Goal: Obtain resource: Download file/media

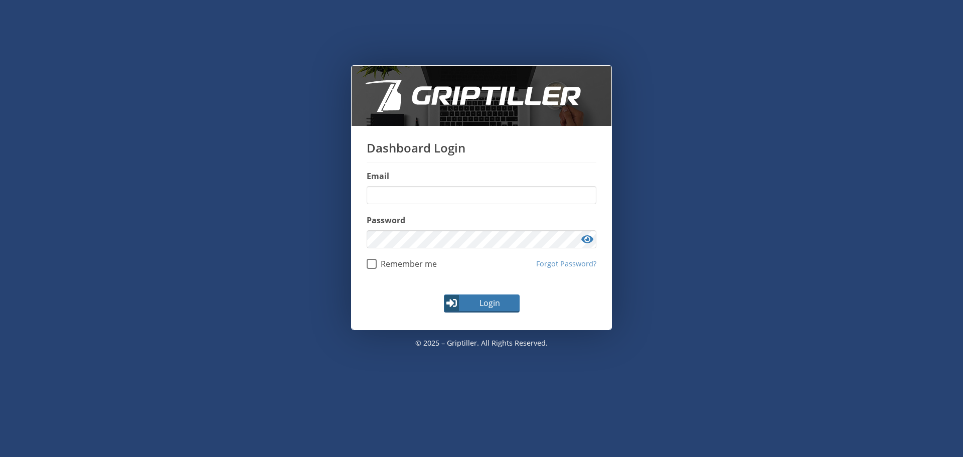
type input "**********"
click at [485, 304] on span "Login" at bounding box center [490, 303] width 58 height 12
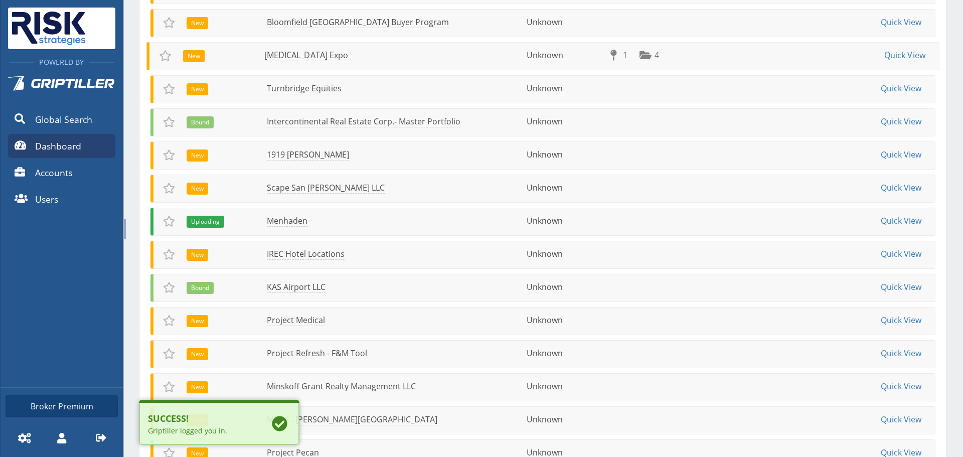
scroll to position [321, 0]
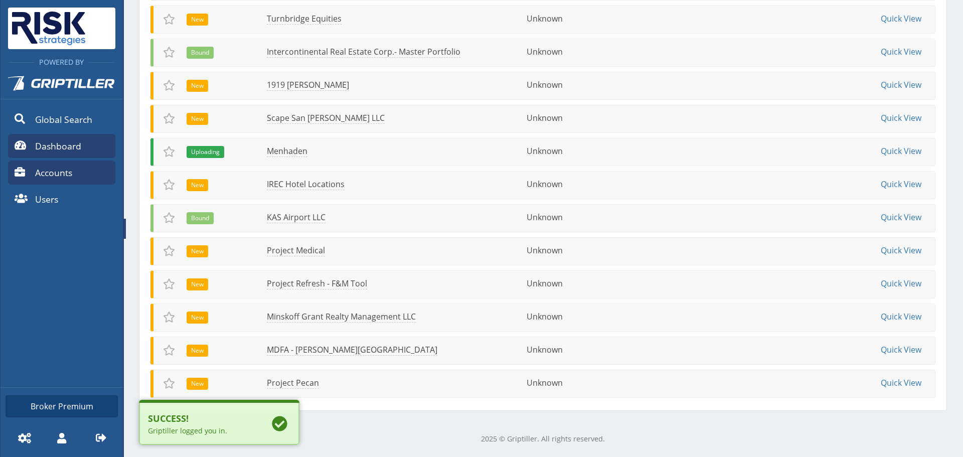
click at [43, 164] on link "Accounts" at bounding box center [61, 173] width 107 height 24
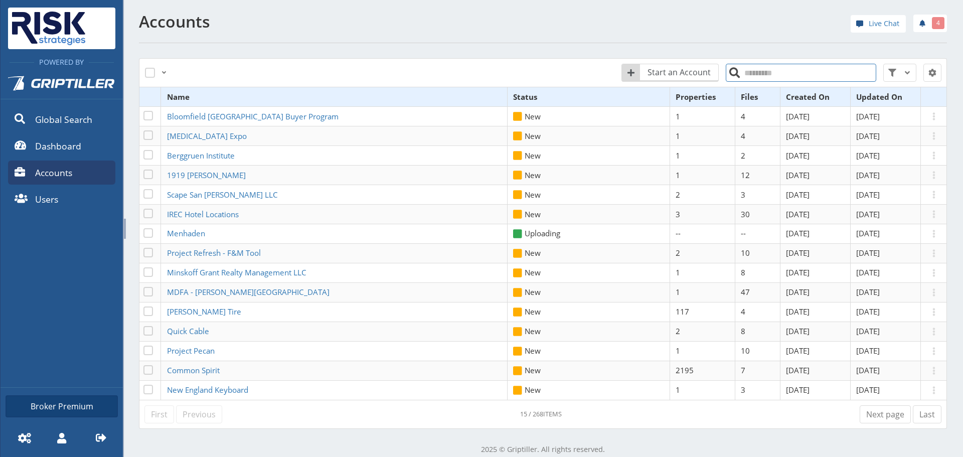
click at [733, 74] on input "search" at bounding box center [801, 73] width 151 height 18
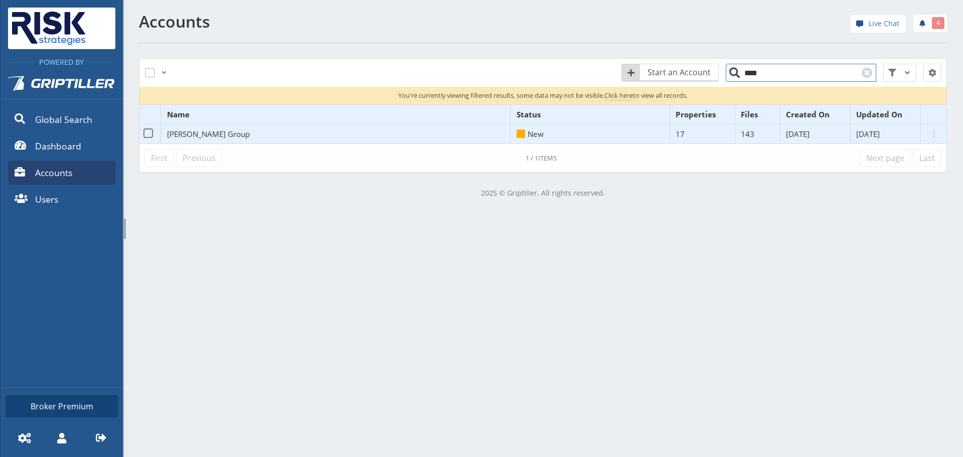
type input "****"
click at [202, 134] on span "[PERSON_NAME] Group" at bounding box center [208, 134] width 83 height 10
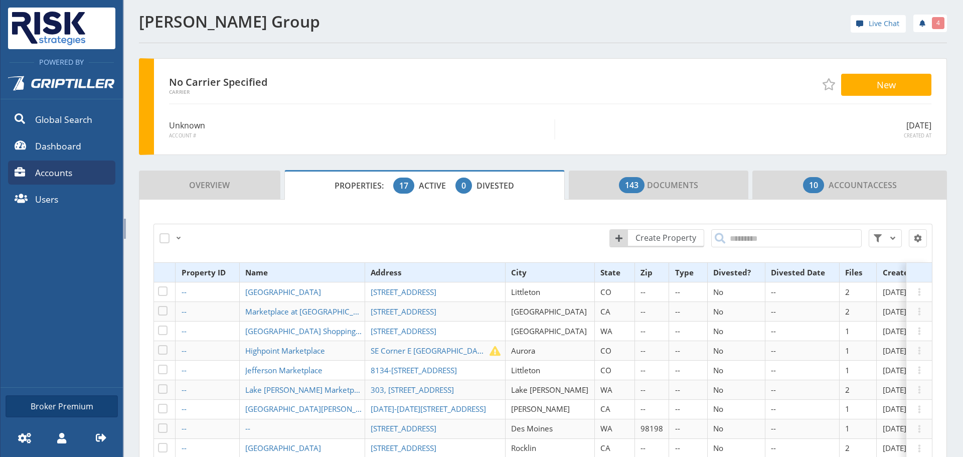
scroll to position [50, 0]
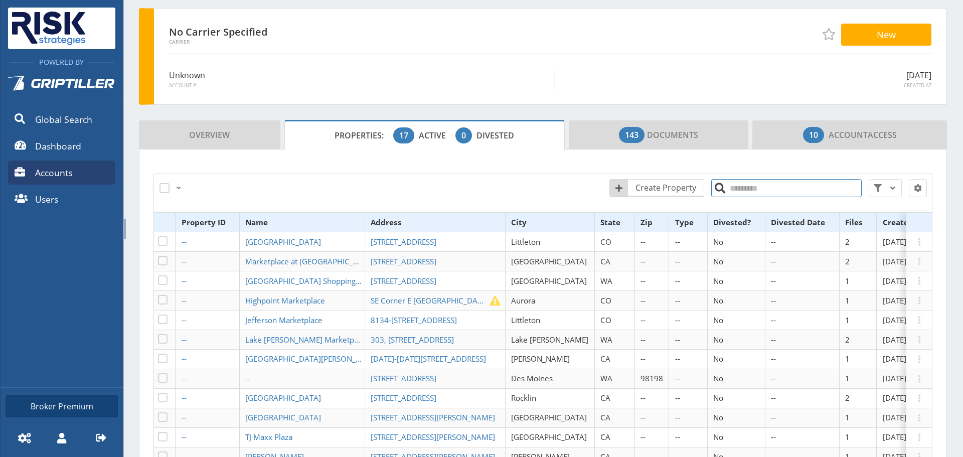
click at [733, 189] on input "search" at bounding box center [787, 188] width 151 height 18
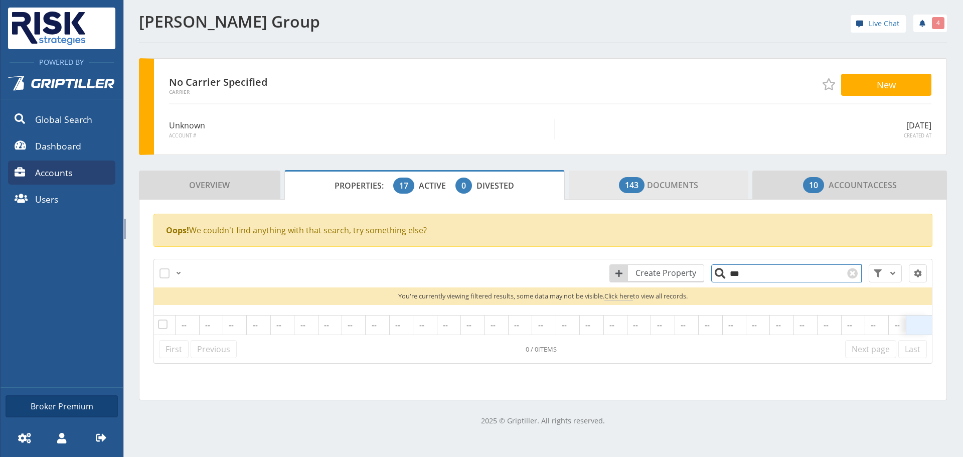
type input "***"
click at [625, 190] on span "143" at bounding box center [632, 185] width 14 height 12
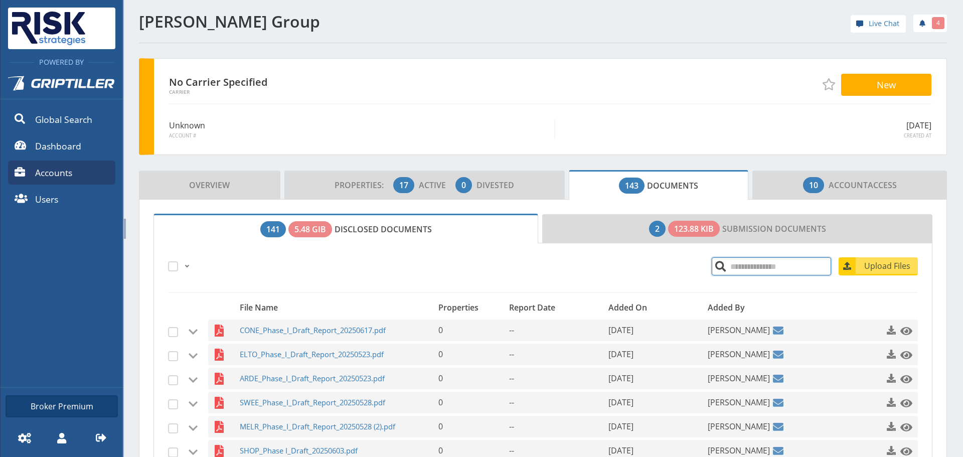
click at [751, 266] on input "search" at bounding box center [771, 266] width 119 height 18
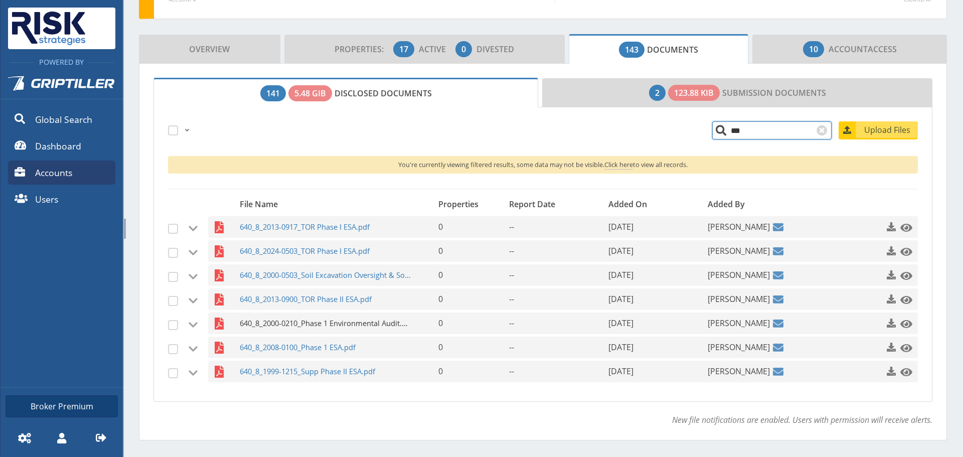
scroll to position [151, 0]
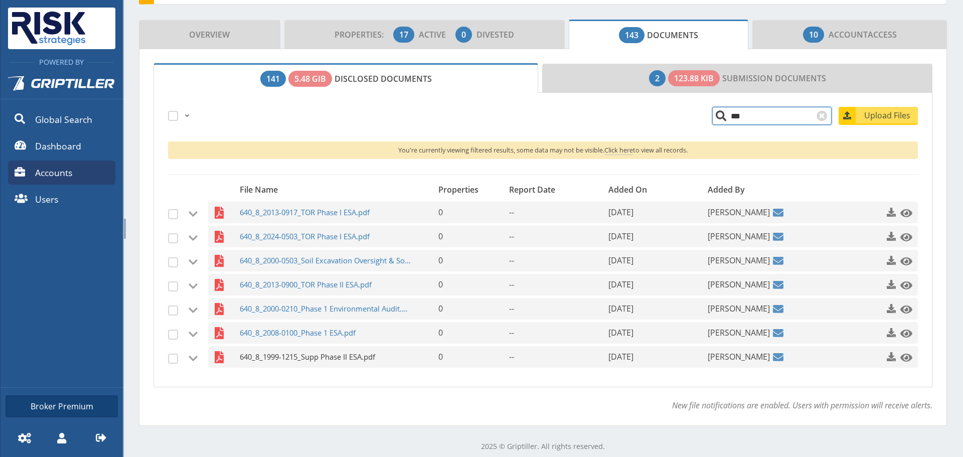
click at [315, 368] on span "640_8_1999-1215_Supp Phase II ESA.pdf" at bounding box center [326, 357] width 172 height 22
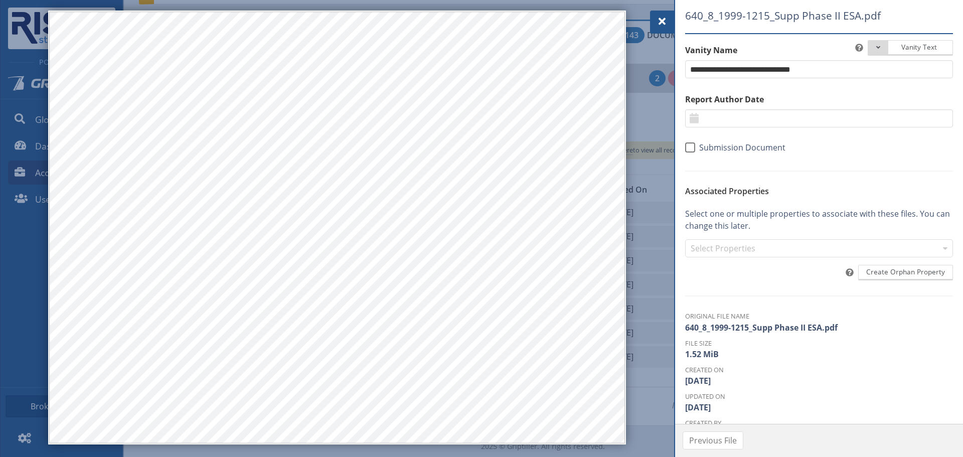
click at [669, 22] on div at bounding box center [662, 22] width 24 height 23
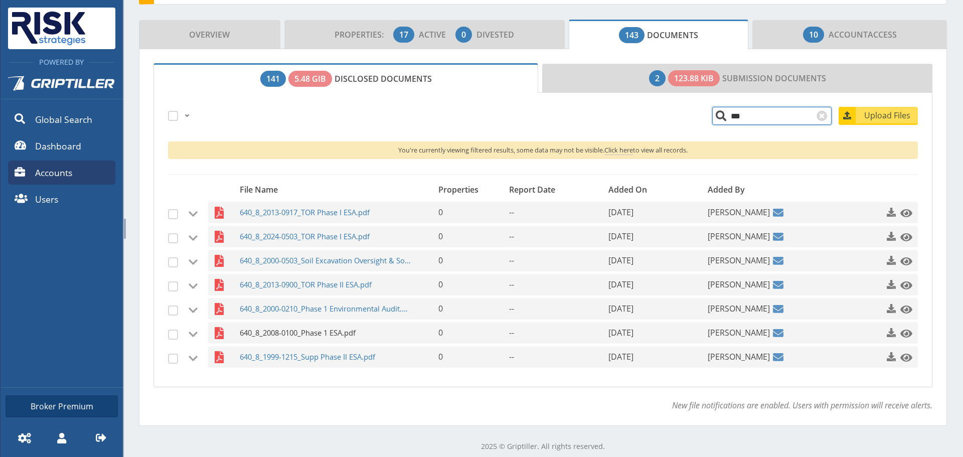
click at [277, 335] on span "640_8_2008-0100_Phase 1 ESA.pdf" at bounding box center [326, 333] width 172 height 22
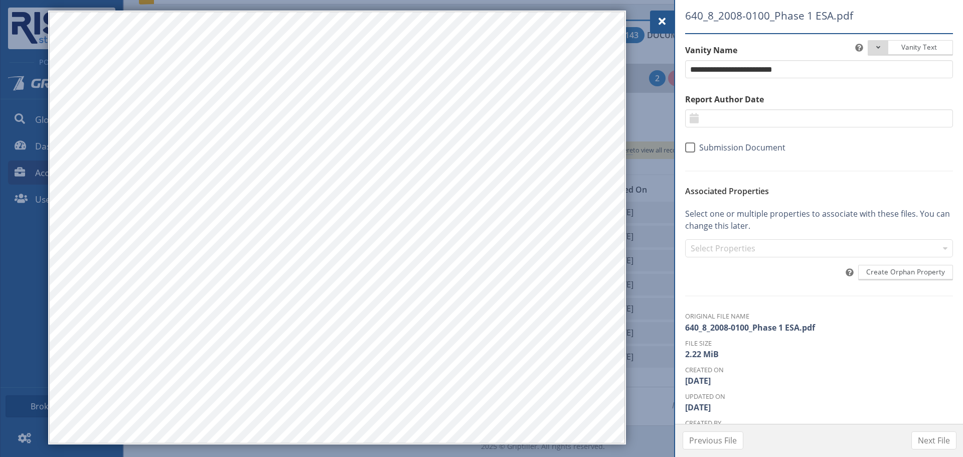
click at [653, 17] on div at bounding box center [662, 22] width 24 height 23
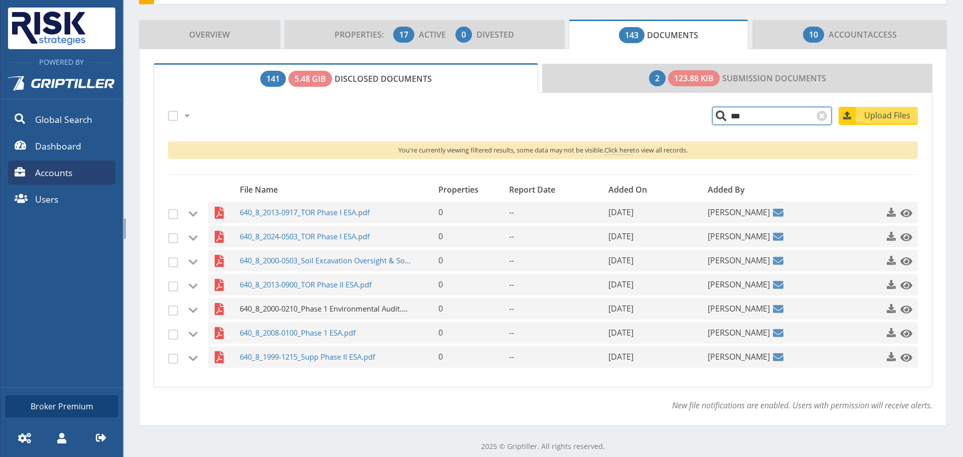
click at [306, 305] on span "640_8_2000-0210_Phase 1 Environmental Audit.pdf" at bounding box center [326, 309] width 172 height 22
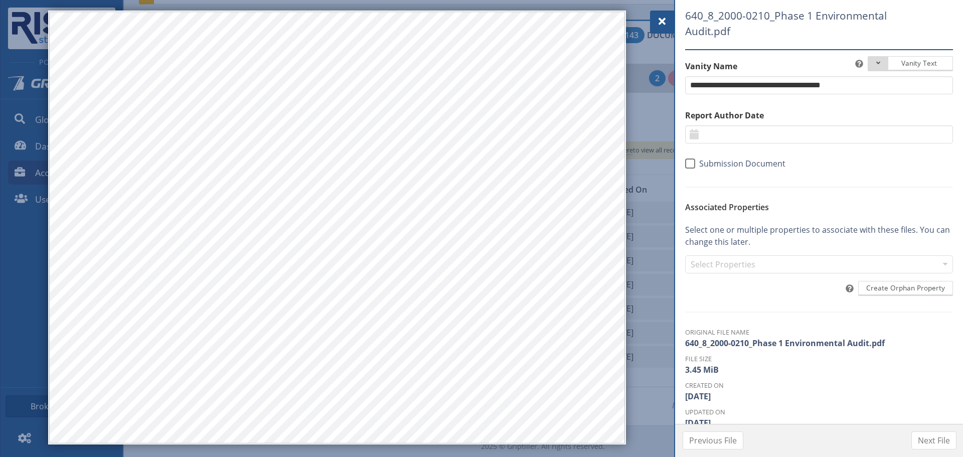
click at [659, 20] on span at bounding box center [662, 22] width 12 height 12
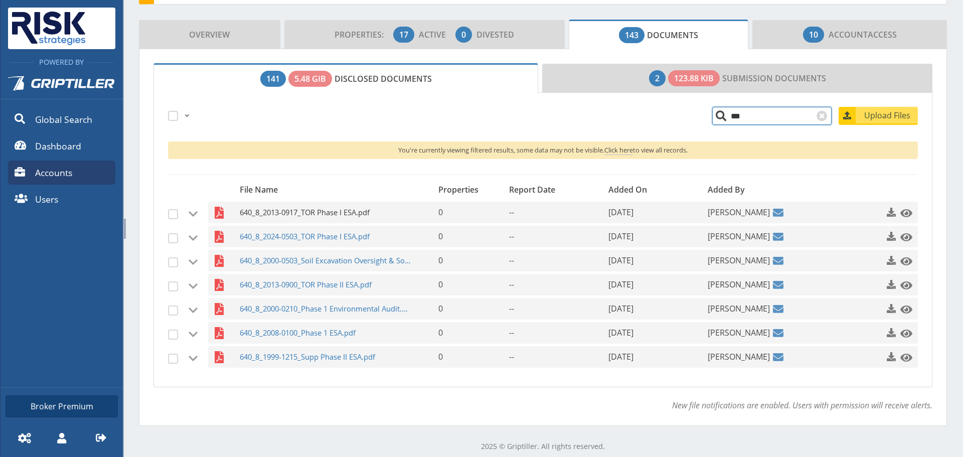
click at [272, 215] on span "640_8_2013-0917_TOR Phase I ESA.pdf" at bounding box center [326, 213] width 172 height 22
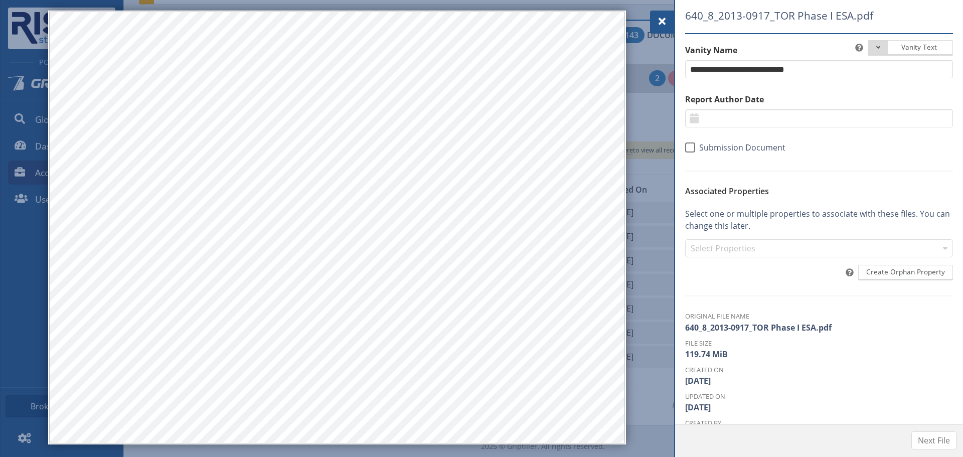
click at [656, 23] on div at bounding box center [662, 22] width 24 height 23
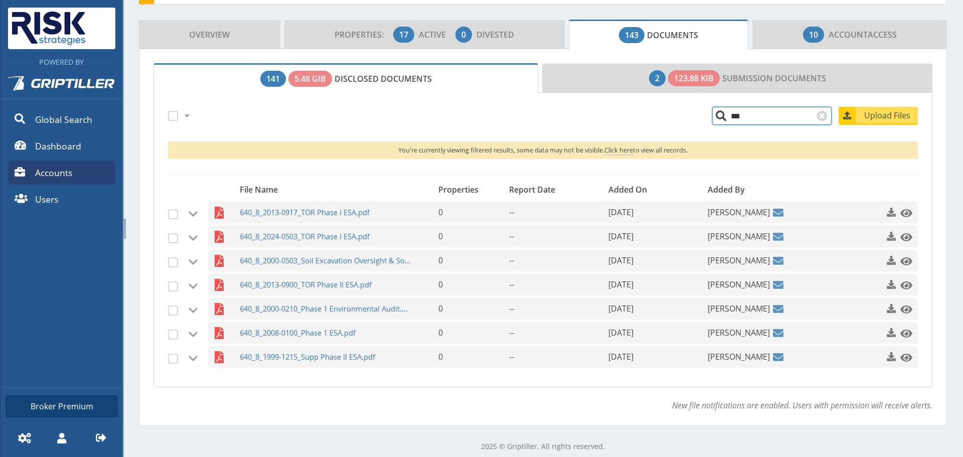
click at [713, 111] on input "***" at bounding box center [772, 116] width 119 height 18
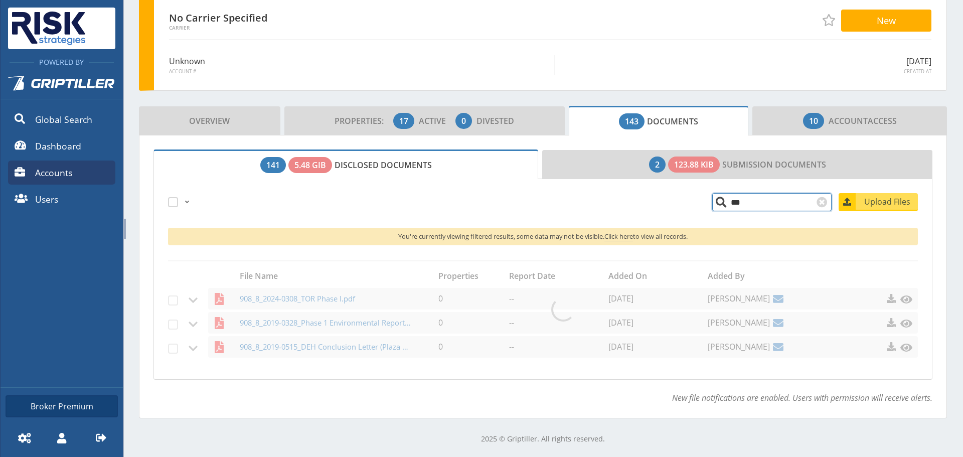
scroll to position [64, 0]
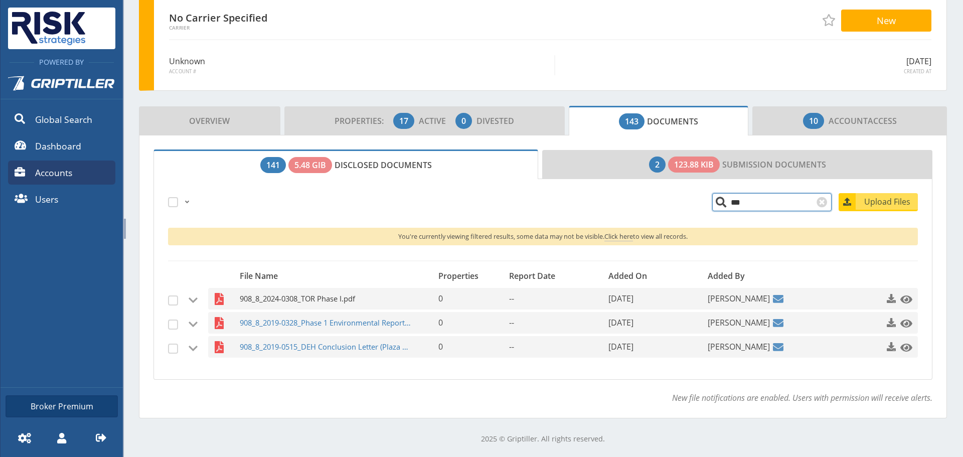
click at [300, 301] on span "908_8_2024-0308_TOR Phase I.pdf" at bounding box center [326, 299] width 172 height 22
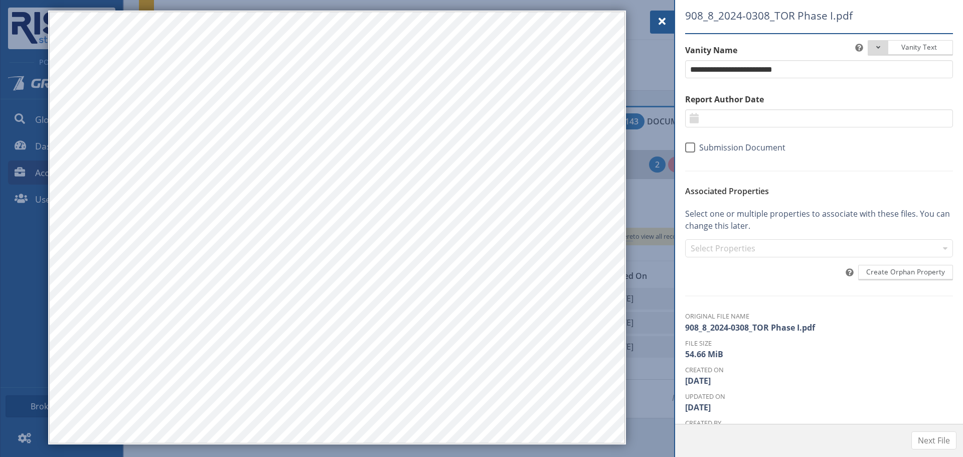
click at [654, 19] on div at bounding box center [662, 22] width 24 height 23
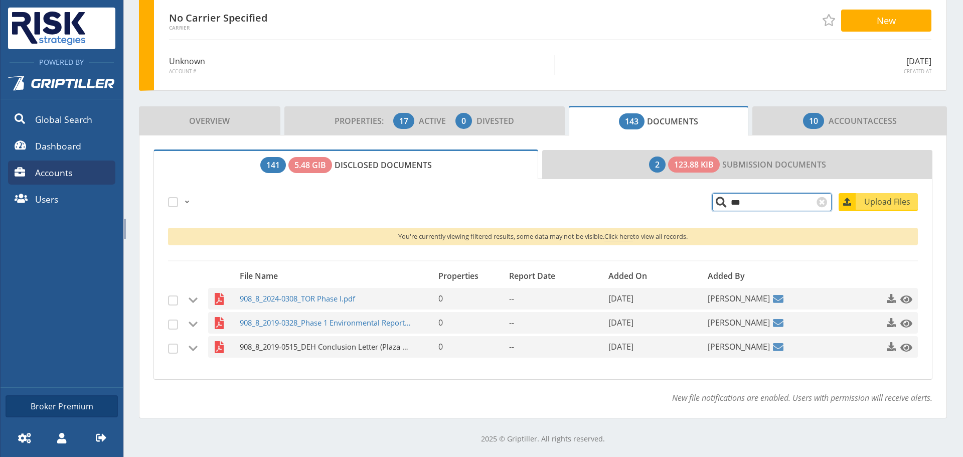
click at [353, 338] on span "908_8_2019-0515_DEH Conclusion Letter (Plaza Cleaners).pdf" at bounding box center [326, 347] width 172 height 22
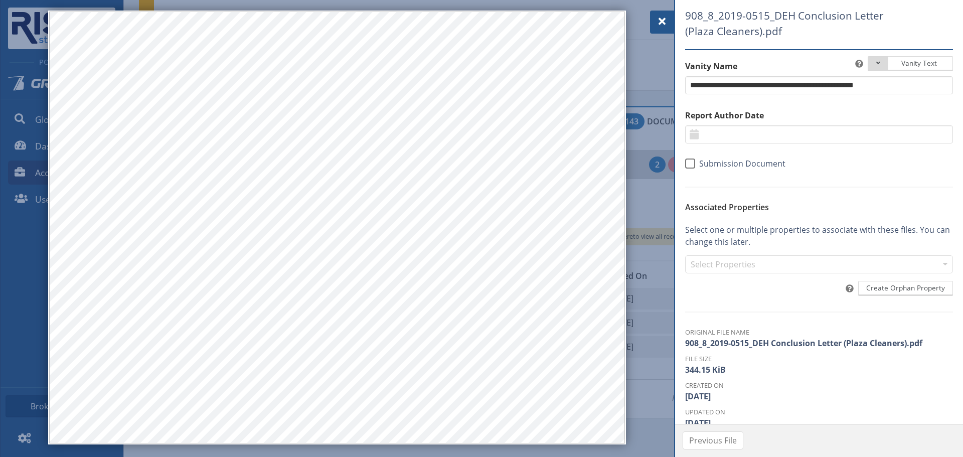
click at [649, 30] on div at bounding box center [481, 228] width 963 height 457
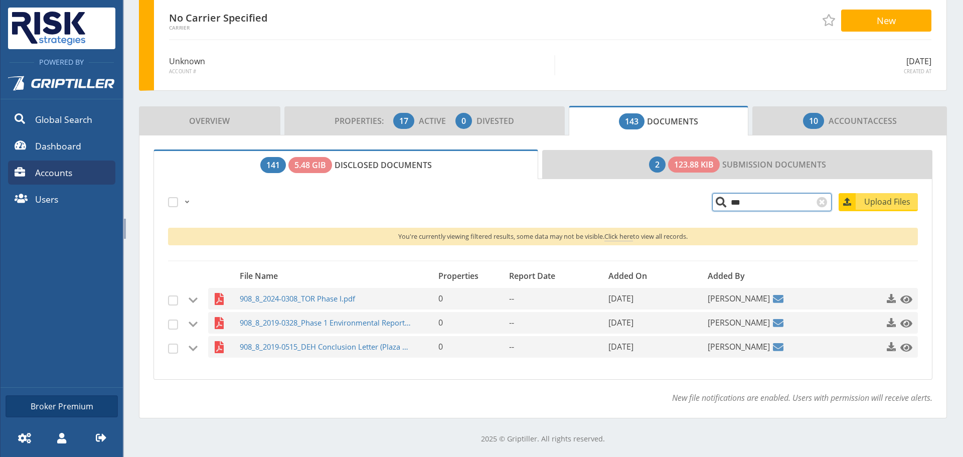
click at [731, 199] on input "***" at bounding box center [772, 202] width 119 height 18
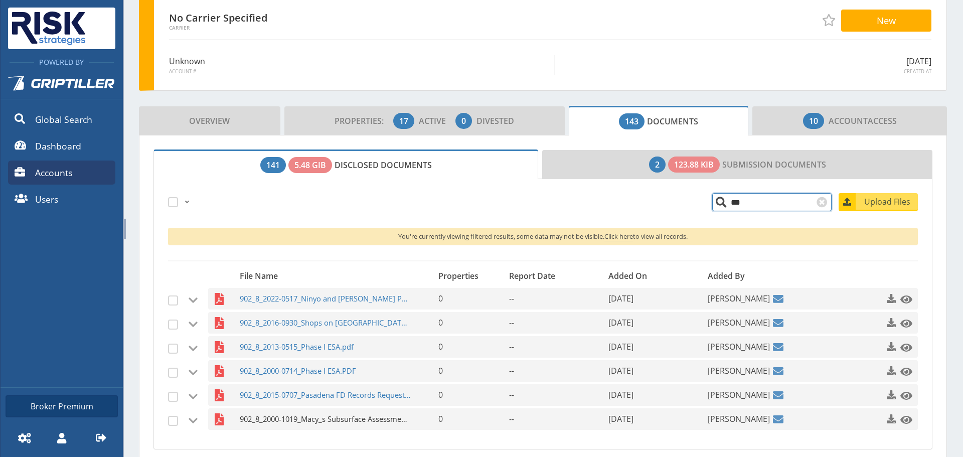
click at [355, 413] on span "902_8_2000-1019_Macy_s Subsurface Assessment.pdf" at bounding box center [326, 419] width 172 height 22
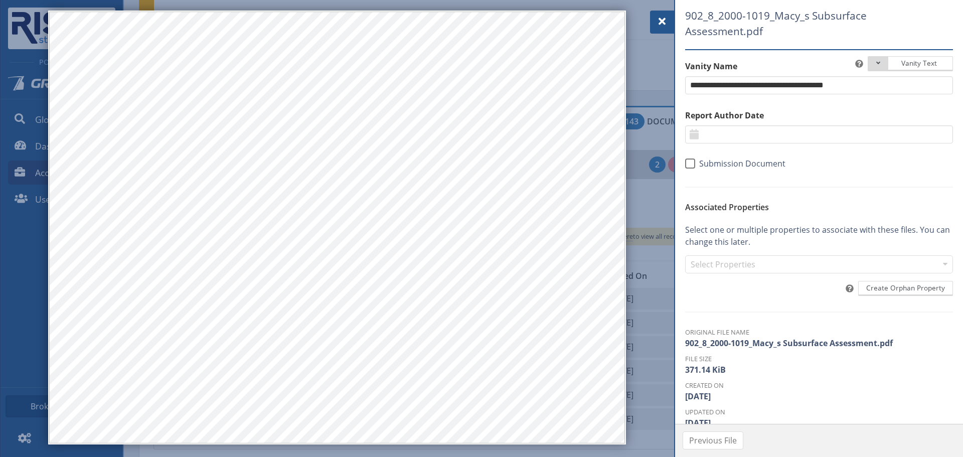
click at [665, 14] on div at bounding box center [662, 22] width 24 height 23
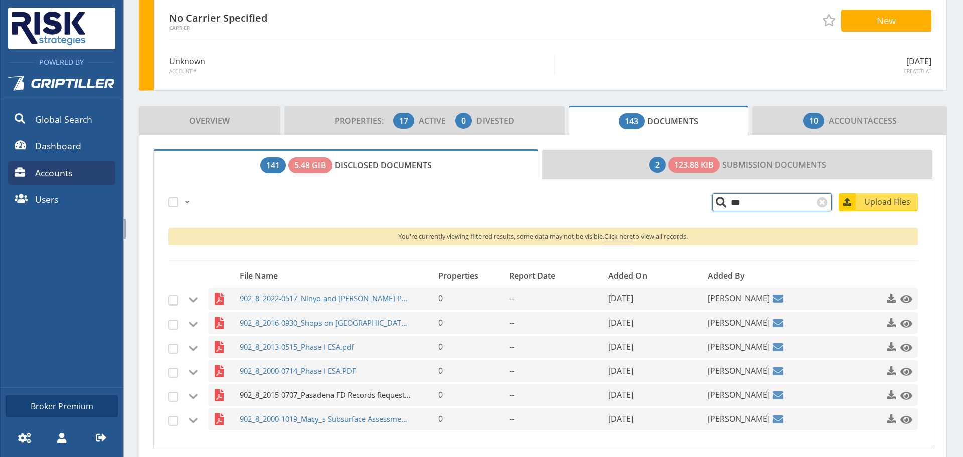
click at [300, 395] on span "902_8_2015-0707_Pasadena FD Records Request.pdf" at bounding box center [326, 395] width 172 height 22
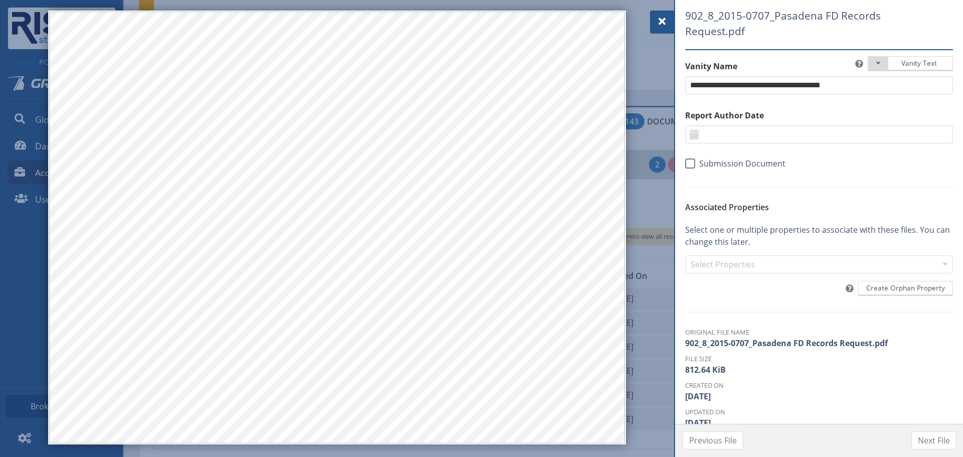
click at [670, 13] on div at bounding box center [662, 22] width 24 height 23
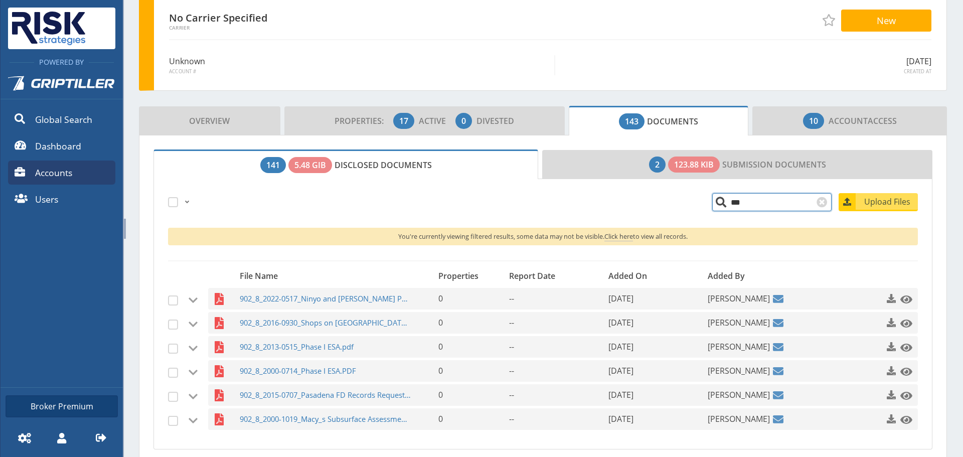
click at [728, 199] on input "***" at bounding box center [772, 202] width 119 height 18
type input "***"
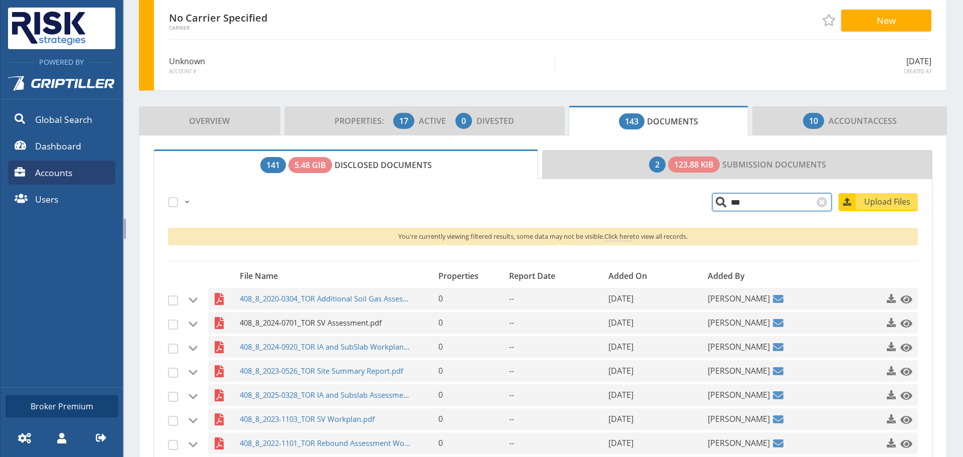
click at [311, 320] on span "408_8_2024-0701_TOR SV Assessment.pdf" at bounding box center [326, 323] width 172 height 22
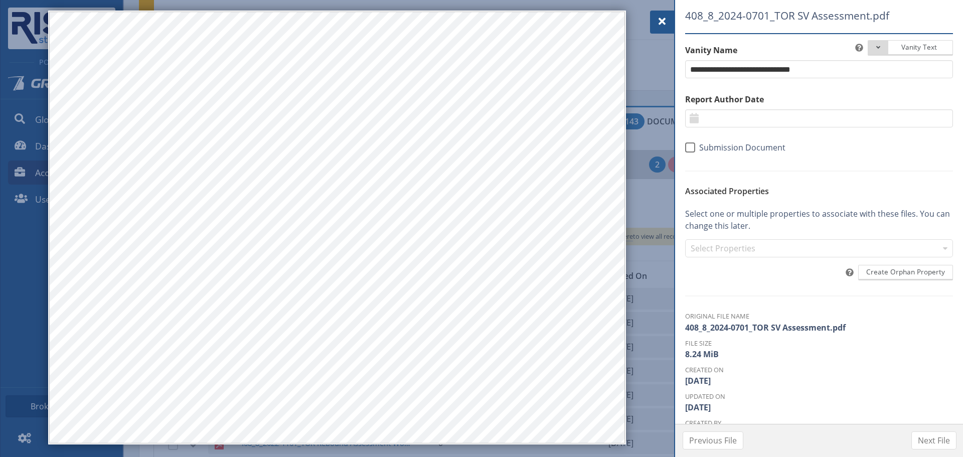
click at [650, 21] on div at bounding box center [662, 22] width 24 height 23
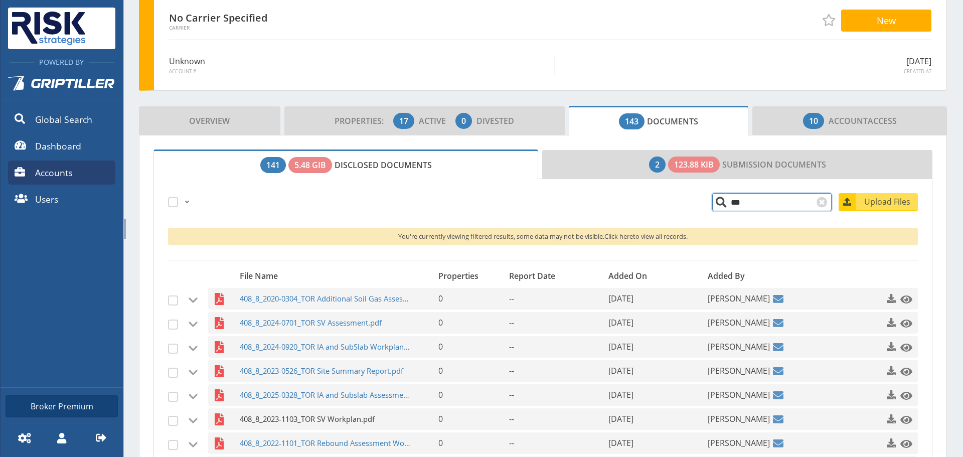
click at [301, 409] on span "408_8_2023-1103_TOR SV Workplan.pdf" at bounding box center [326, 419] width 172 height 22
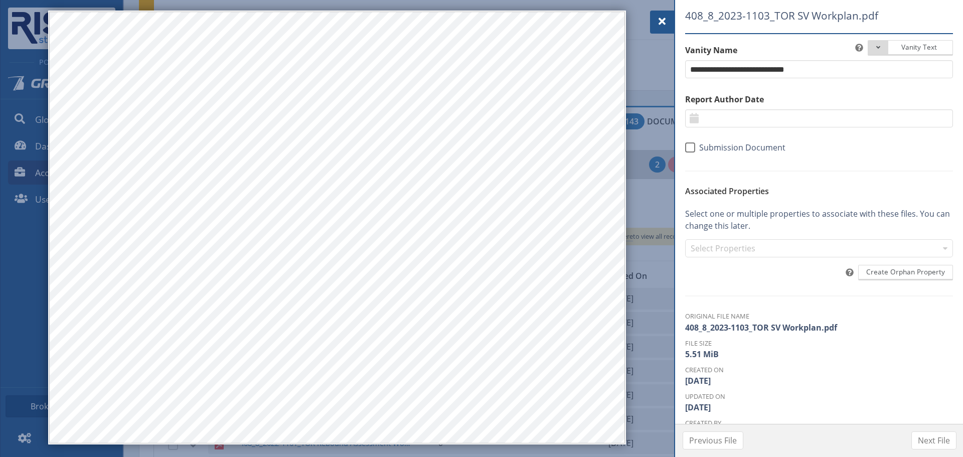
click at [658, 20] on span at bounding box center [662, 22] width 12 height 12
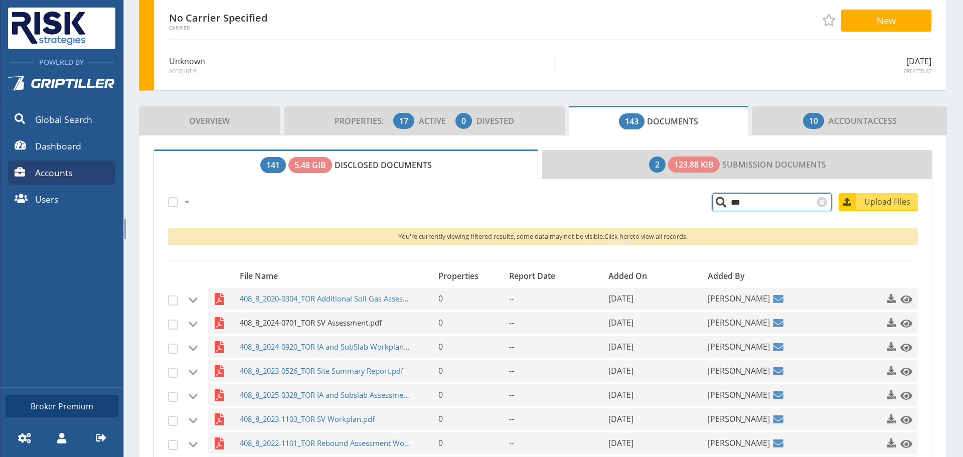
click at [314, 316] on span "408_8_2024-0701_TOR SV Assessment.pdf" at bounding box center [326, 323] width 172 height 22
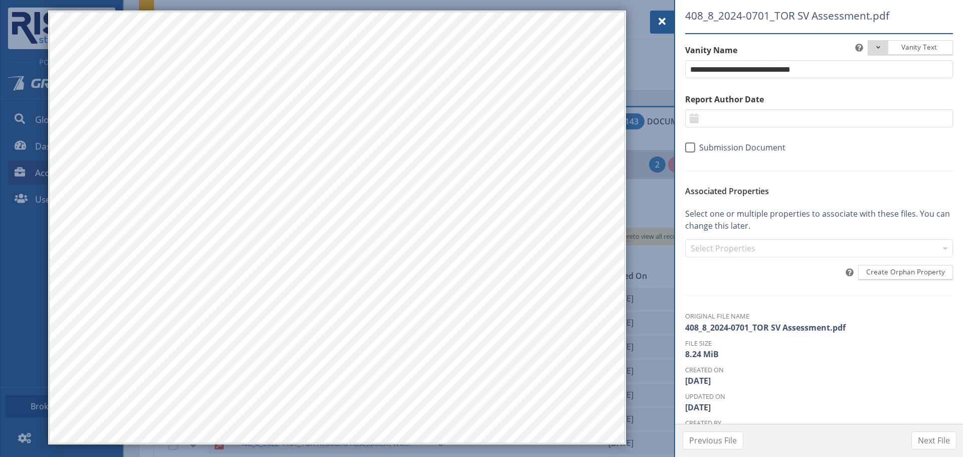
click at [662, 25] on span at bounding box center [662, 22] width 12 height 12
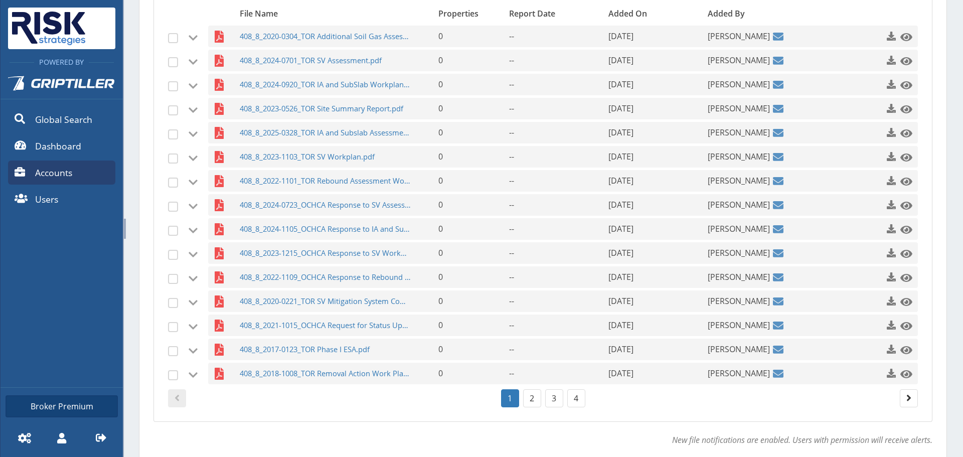
scroll to position [365, 0]
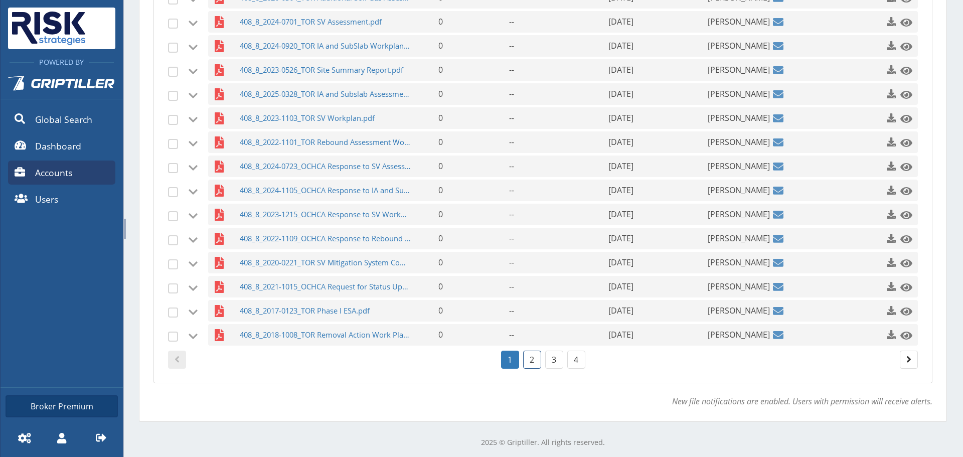
click at [533, 358] on link "2" at bounding box center [532, 360] width 18 height 18
click at [304, 170] on span "408_8_2013-0212_Fero VES Progress Report.pdf" at bounding box center [326, 167] width 172 height 22
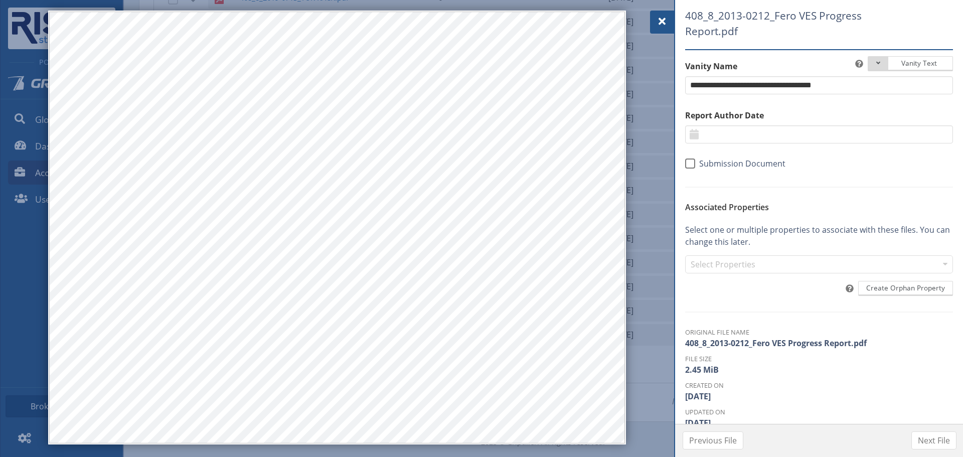
click at [660, 24] on span at bounding box center [662, 22] width 12 height 12
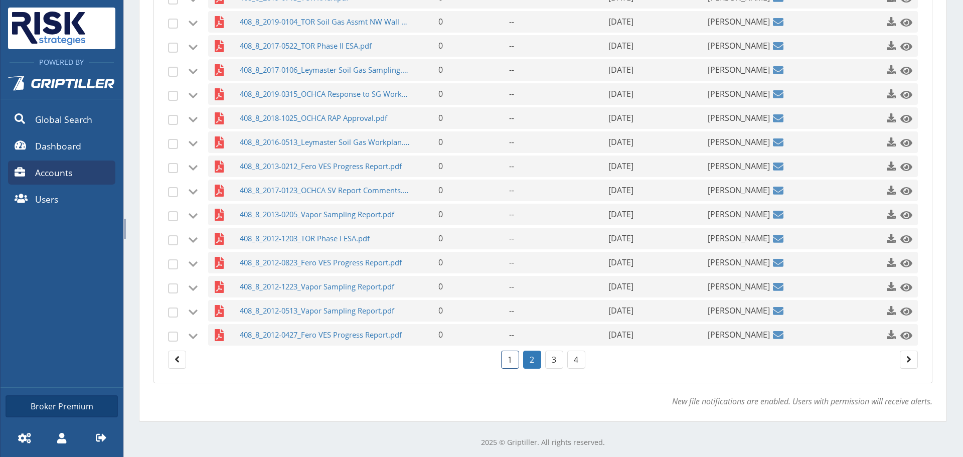
click at [510, 360] on link "1" at bounding box center [510, 360] width 18 height 18
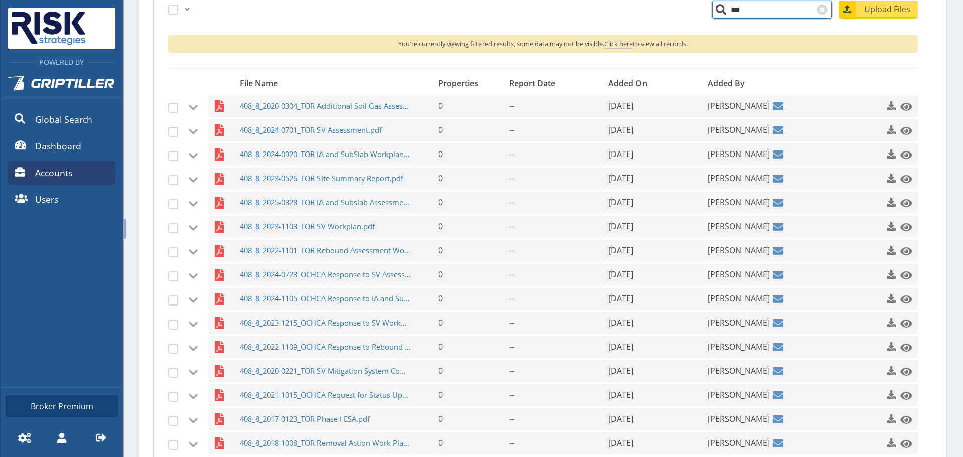
scroll to position [114, 0]
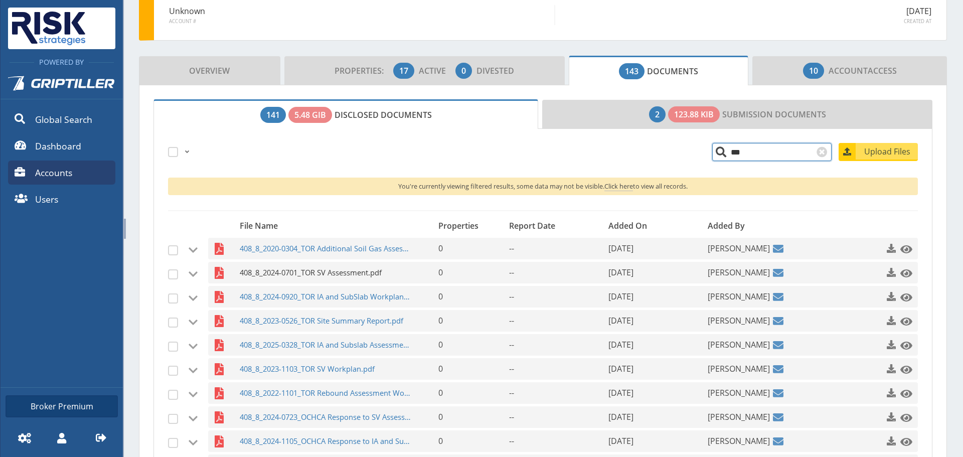
click at [348, 275] on span "408_8_2024-0701_TOR SV Assessment.pdf" at bounding box center [326, 273] width 172 height 22
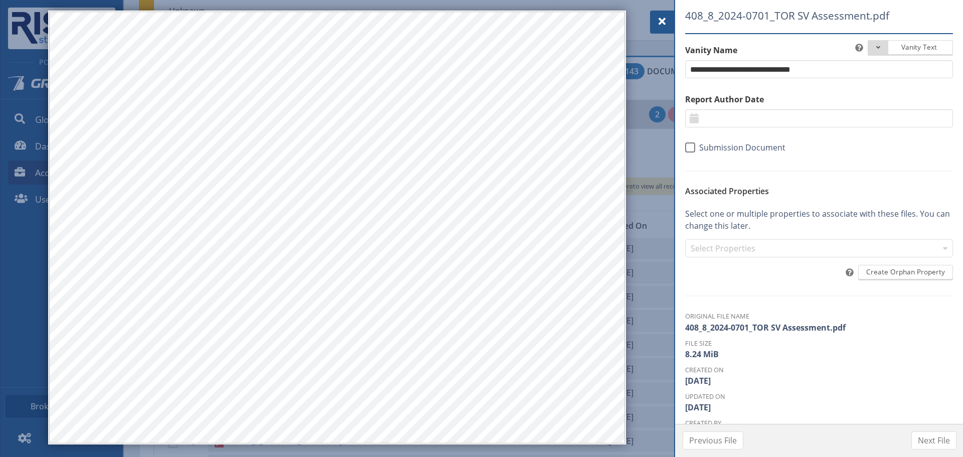
click at [667, 18] on span at bounding box center [662, 22] width 12 height 12
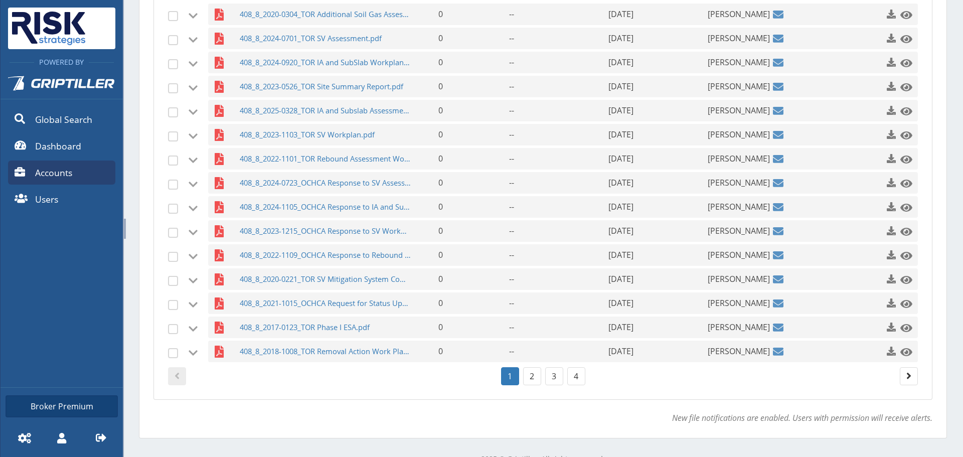
scroll to position [365, 0]
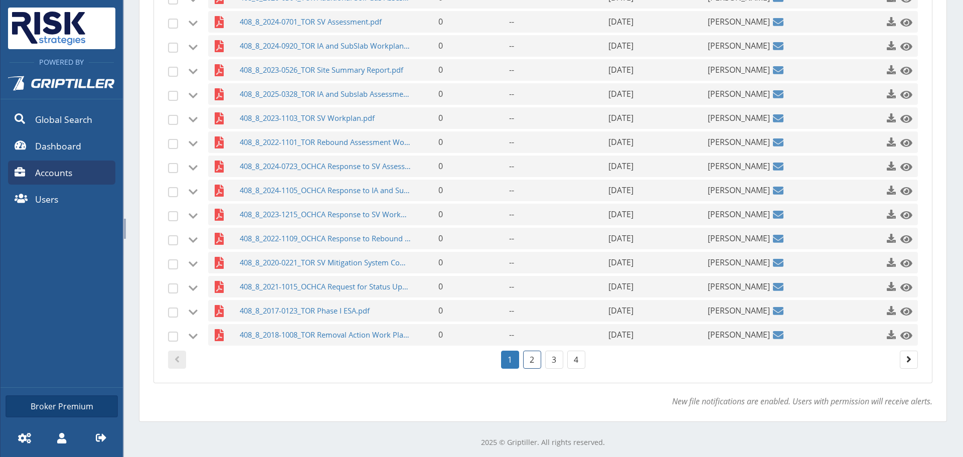
click at [530, 362] on link "2" at bounding box center [532, 360] width 18 height 18
click at [555, 361] on link "3" at bounding box center [554, 360] width 18 height 18
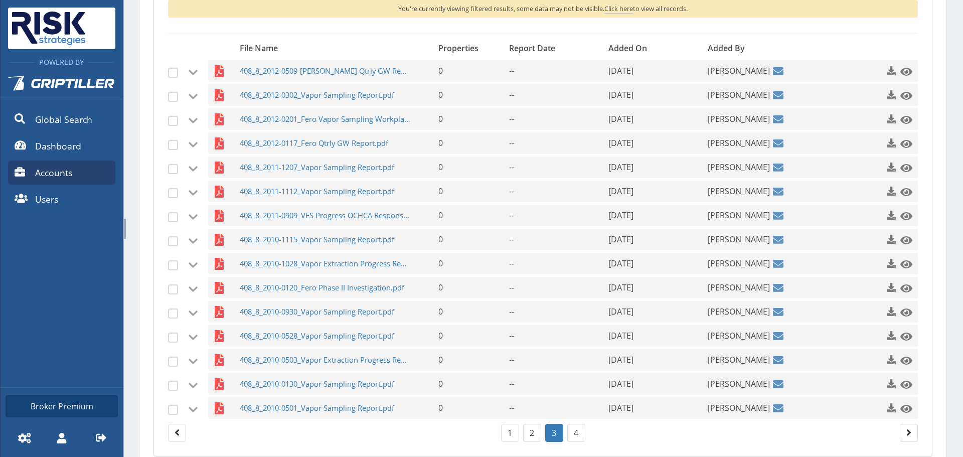
scroll to position [315, 0]
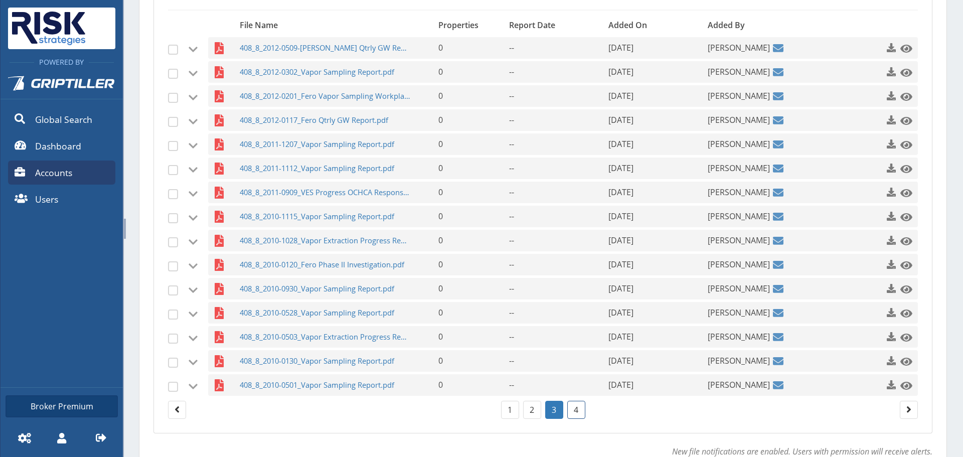
click at [577, 403] on link "4" at bounding box center [577, 410] width 18 height 18
click at [309, 334] on span "408_8_2009_Vons Space Soil Gas Sampling.pdf" at bounding box center [326, 337] width 172 height 22
